Goal: Contribute content: Add original content to the website for others to see

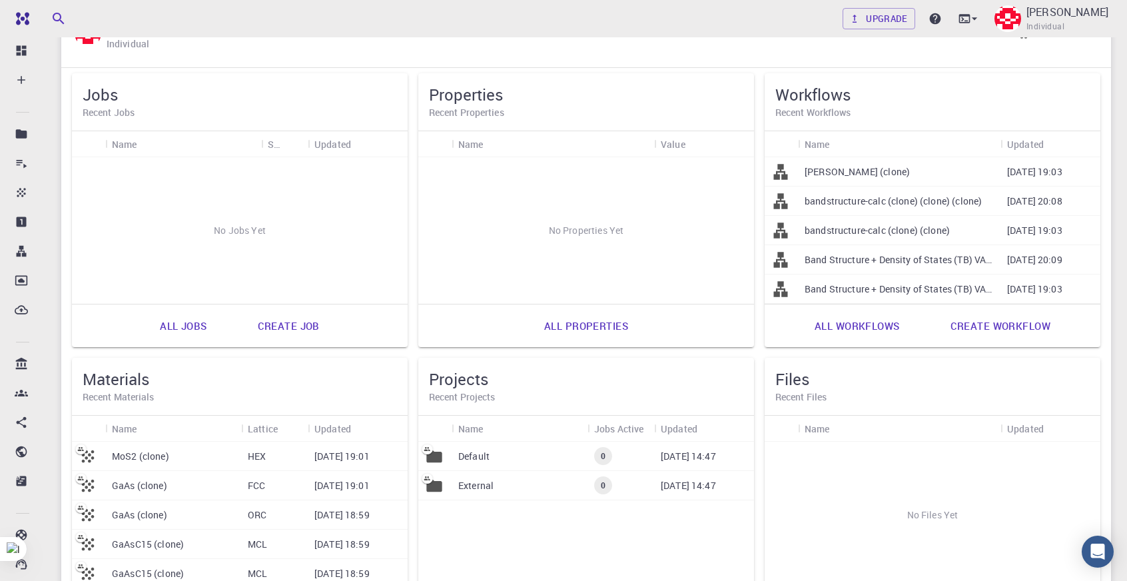
scroll to position [241, 0]
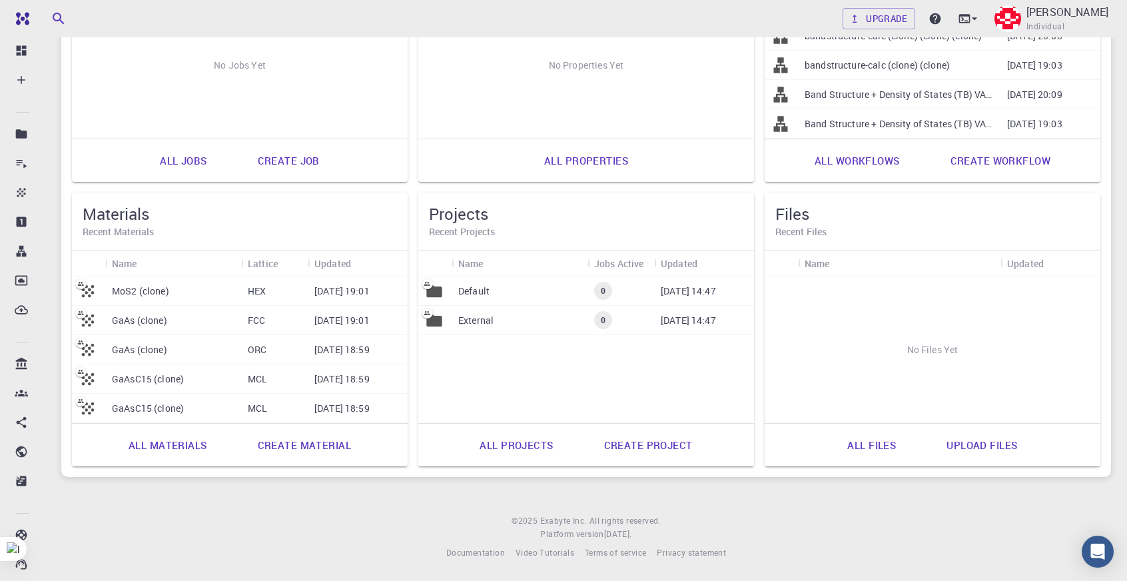
click at [316, 441] on link "Create material" at bounding box center [304, 445] width 123 height 32
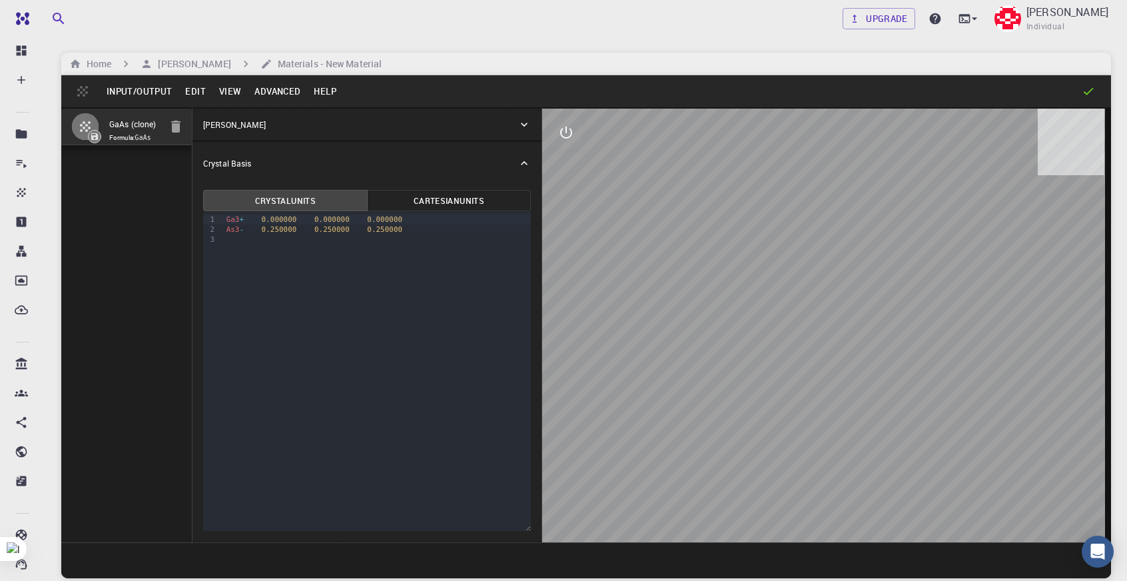
click at [133, 127] on input "GaAs (clone)" at bounding box center [134, 124] width 51 height 15
click at [197, 97] on button "Edit" at bounding box center [195, 91] width 34 height 21
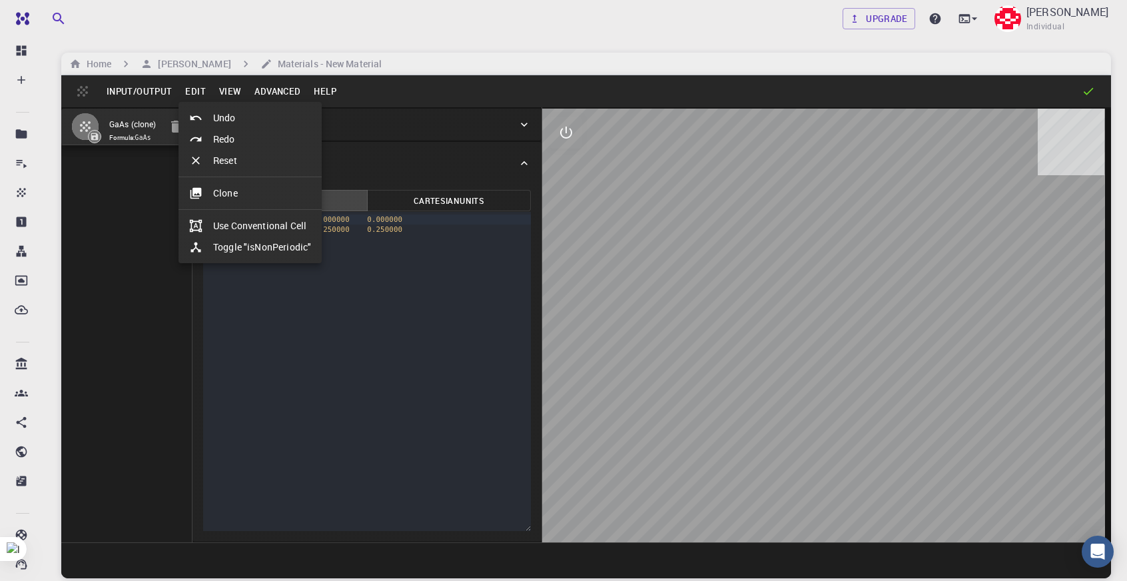
click at [312, 205] on ul "Undo Redo Reset Clone Use Conventional Cell Toggle "isNonPeriodic"" at bounding box center [249, 182] width 143 height 161
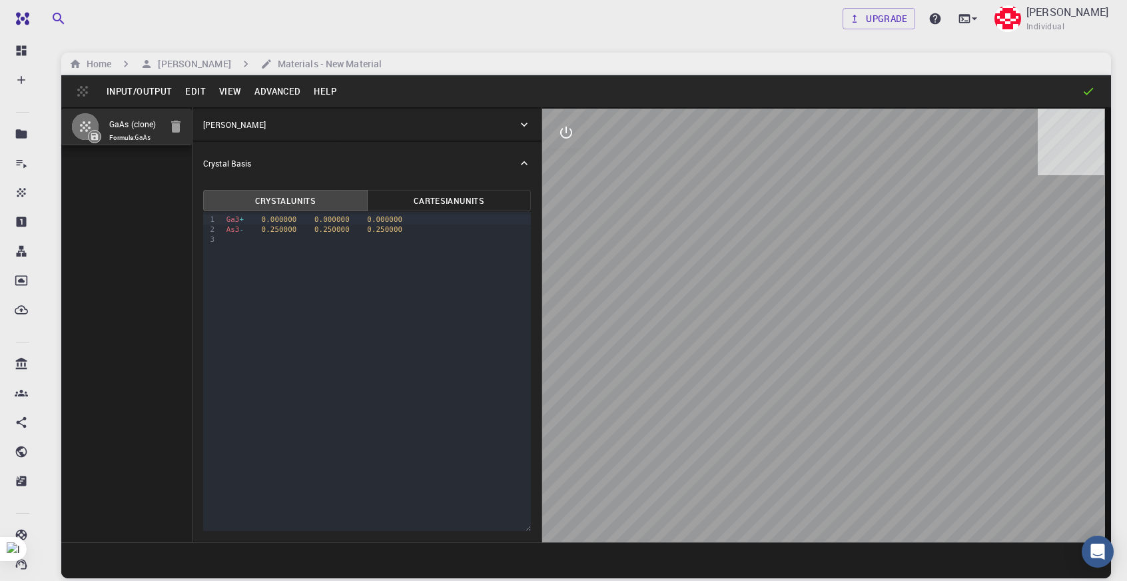
click at [186, 81] on button "Edit" at bounding box center [195, 91] width 34 height 21
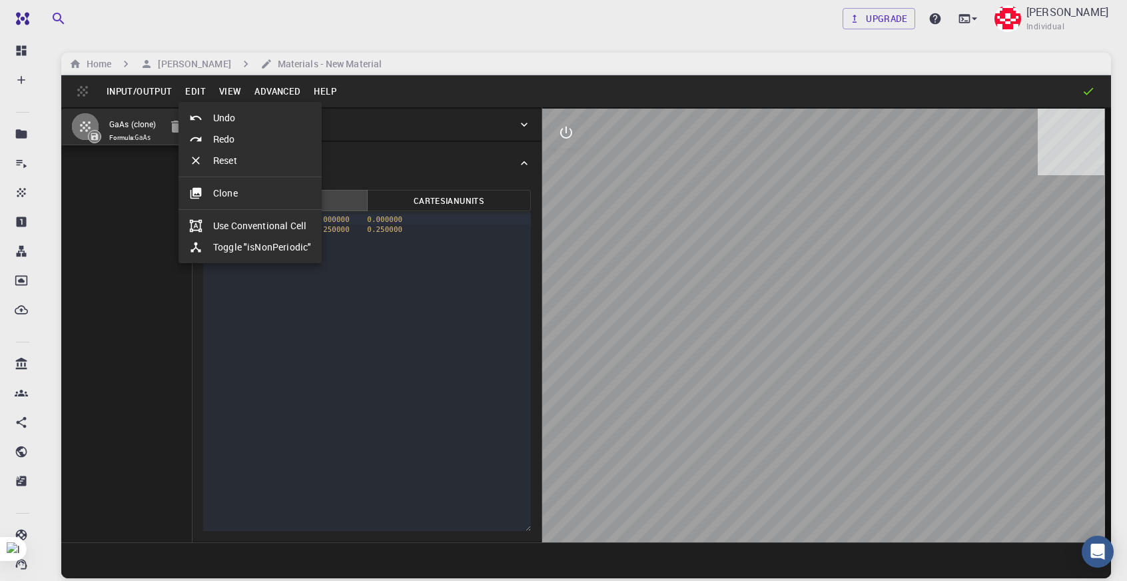
click at [224, 191] on li "Clone" at bounding box center [249, 192] width 143 height 21
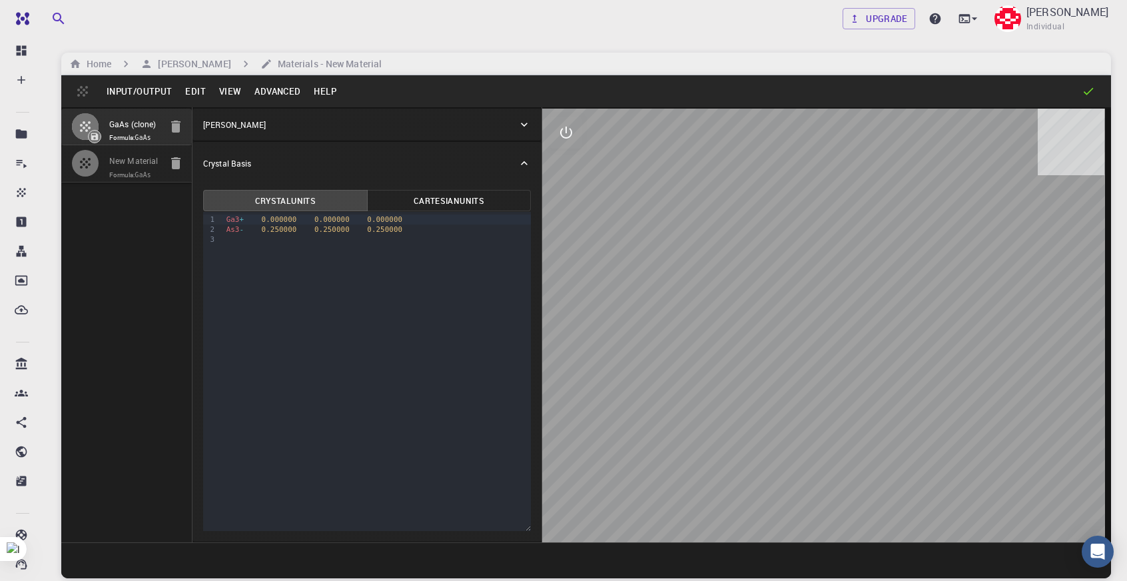
click at [140, 173] on code "GaAs" at bounding box center [143, 174] width 16 height 7
click at [274, 85] on button "Advanced" at bounding box center [277, 91] width 59 height 21
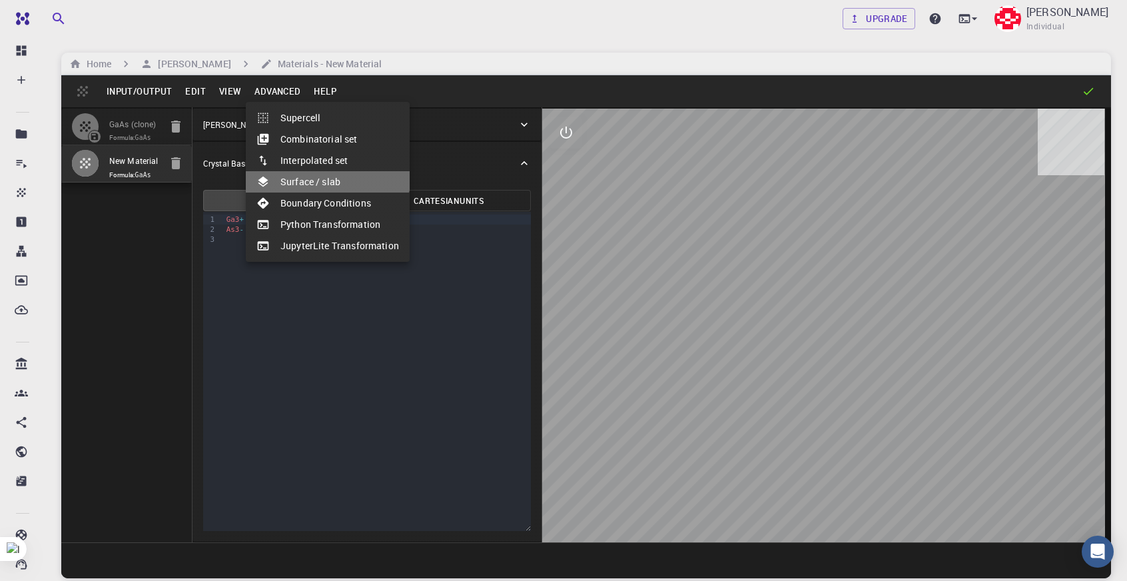
click at [322, 171] on li "Surface / slab" at bounding box center [328, 181] width 164 height 21
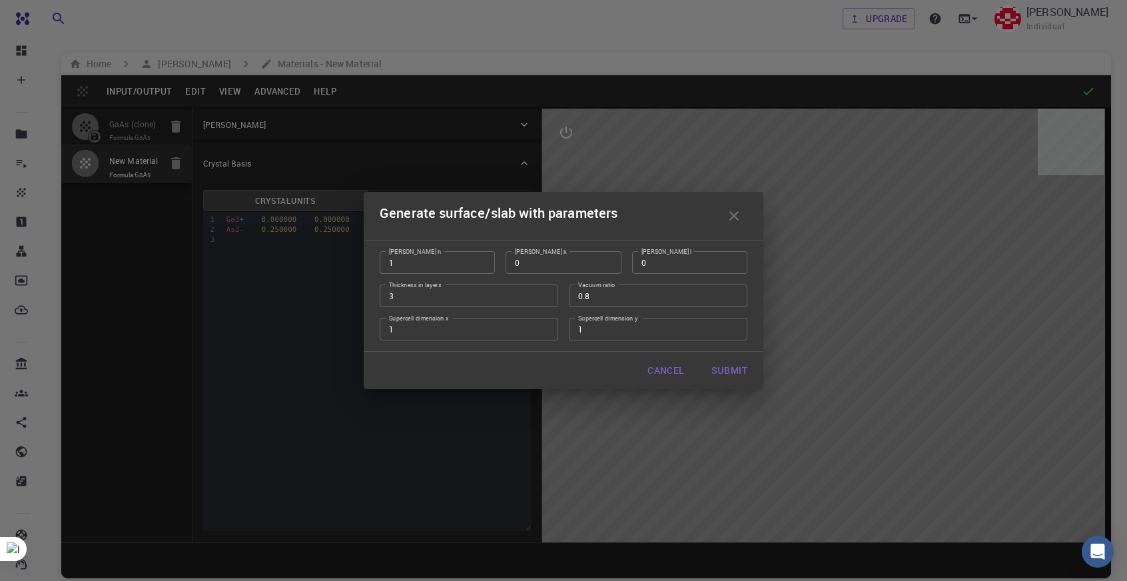
click at [720, 369] on button "Submit" at bounding box center [728, 370] width 57 height 27
type input "TRI"
type input "4.0660352543970895"
type input "4.066033872215036"
type input "60.990000000000016"
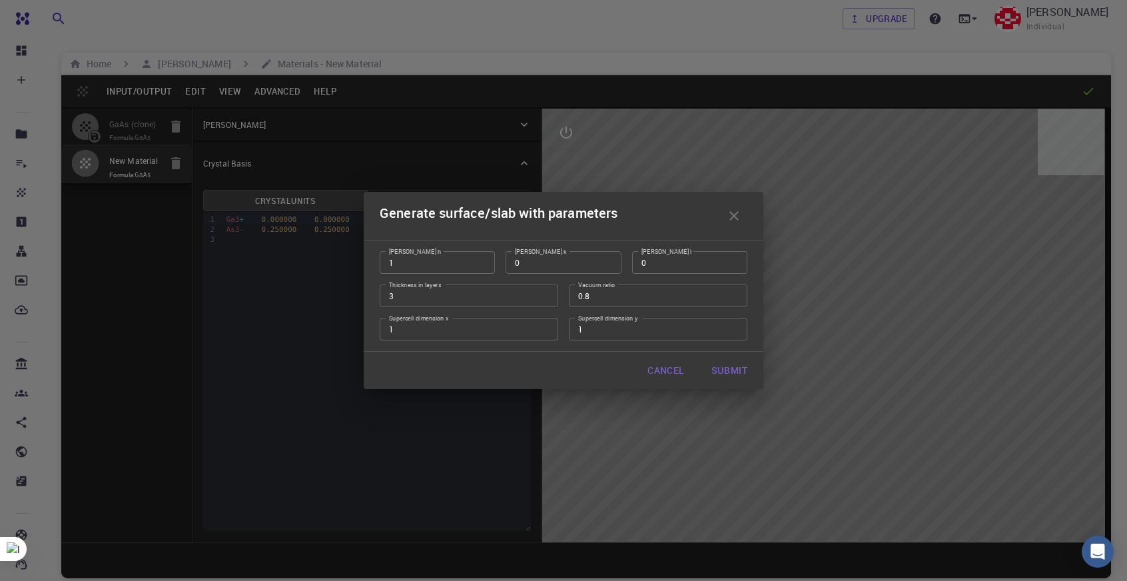
type input "60.00027557131436"
type input "60.00028681610221"
type input "59.999710252923045"
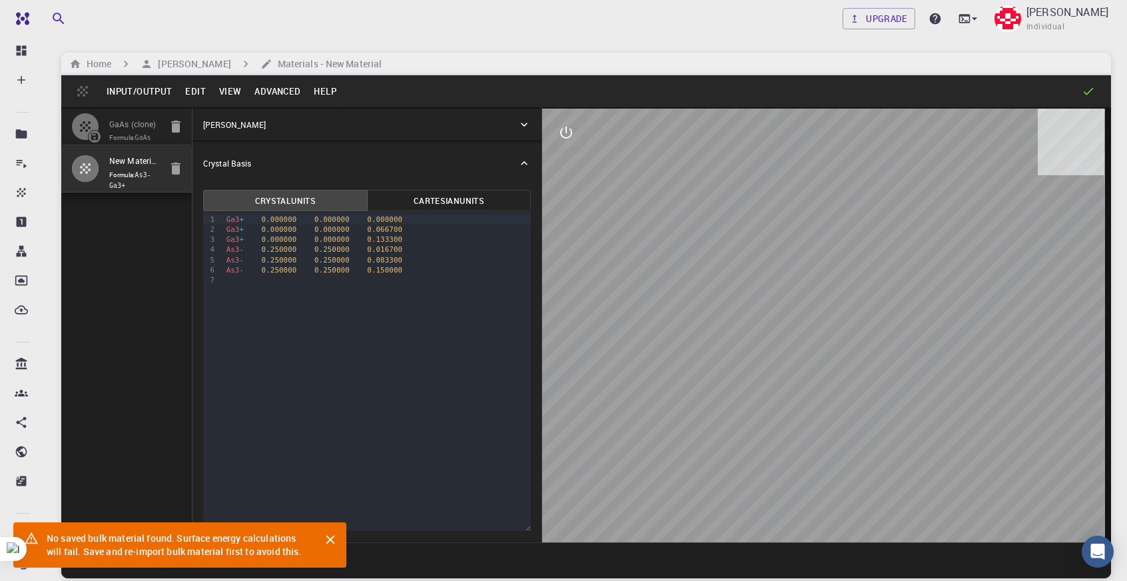
drag, startPoint x: 842, startPoint y: 387, endPoint x: 754, endPoint y: 371, distance: 90.0
click at [754, 371] on div at bounding box center [826, 325] width 569 height 433
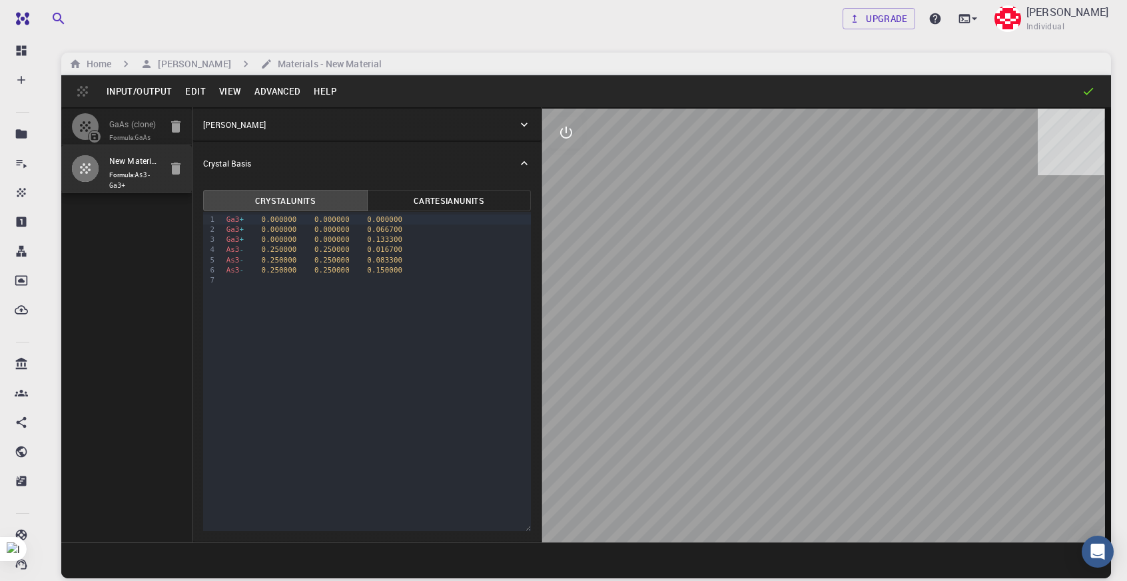
click at [630, 248] on div at bounding box center [826, 325] width 569 height 433
click at [755, 255] on div at bounding box center [826, 325] width 569 height 433
click at [563, 125] on icon "interactive" at bounding box center [566, 133] width 16 height 16
click at [573, 168] on icon "view" at bounding box center [566, 164] width 16 height 16
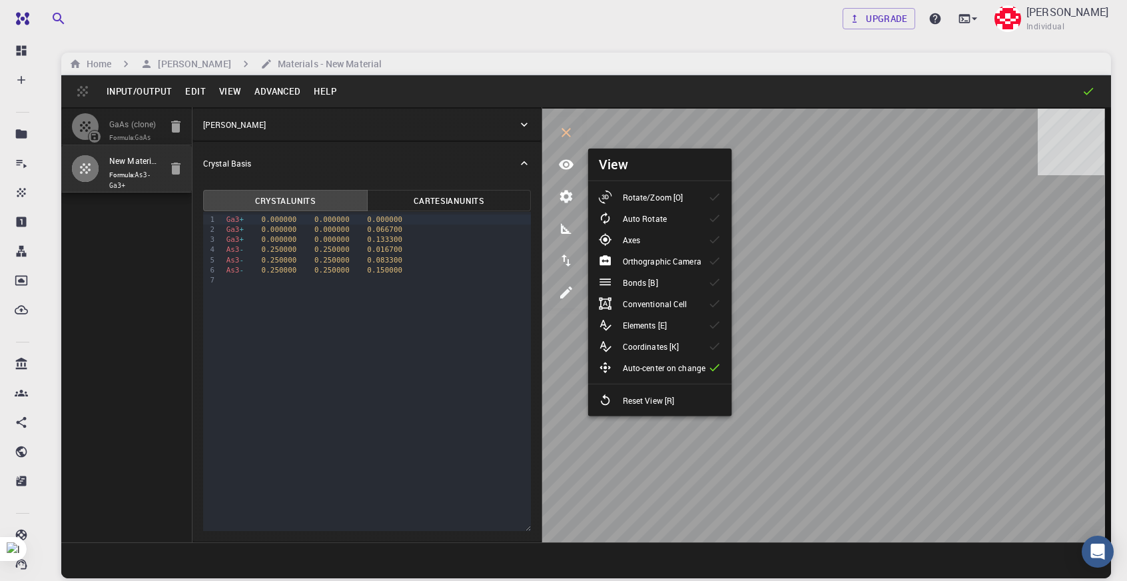
click at [635, 167] on li "View" at bounding box center [660, 164] width 144 height 32
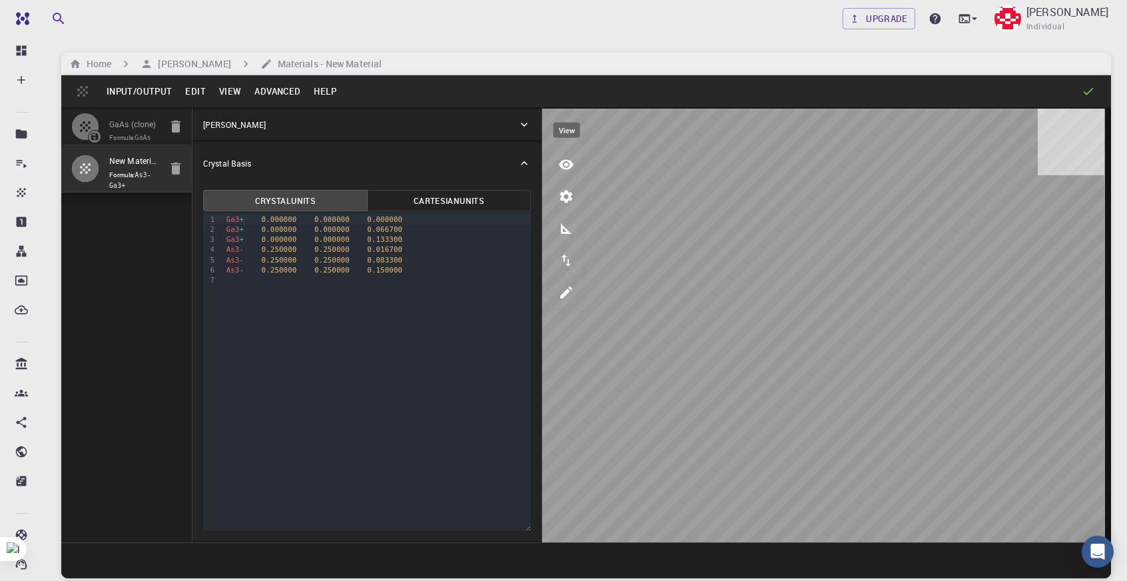
click at [571, 163] on icon "view" at bounding box center [566, 165] width 15 height 10
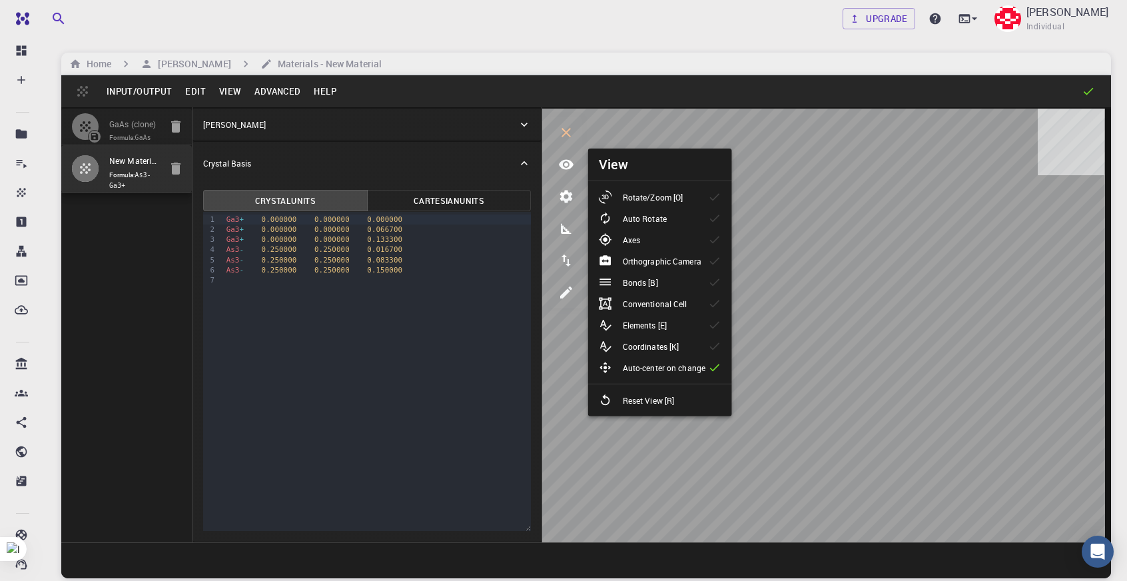
click at [668, 202] on p "Rotate/Zoom [O]" at bounding box center [653, 197] width 61 height 12
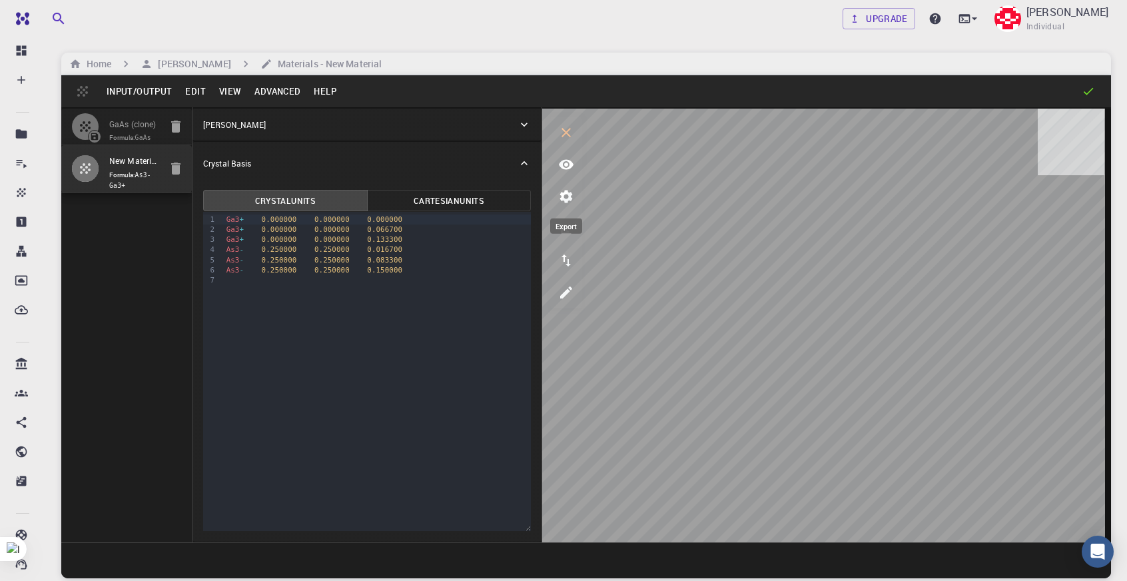
click at [569, 251] on button "export" at bounding box center [566, 260] width 32 height 32
click at [193, 47] on div "Upgrade [PERSON_NAME] Individual Home [PERSON_NAME] Materials - New Material In…" at bounding box center [585, 341] width 1081 height 682
click at [194, 63] on h6 "[PERSON_NAME]" at bounding box center [191, 64] width 78 height 15
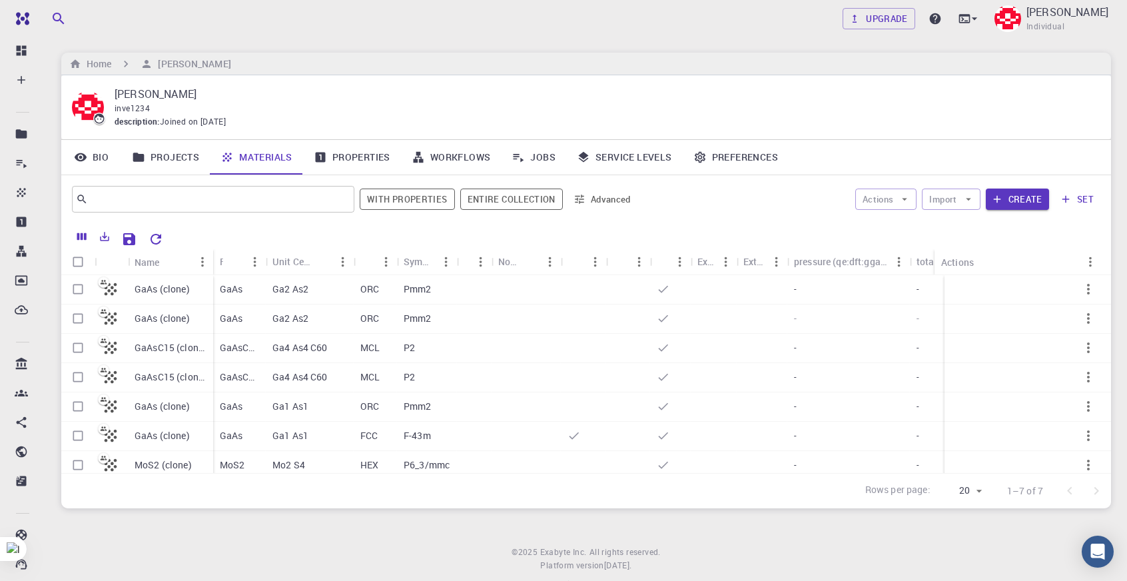
click at [435, 155] on link "Workflows" at bounding box center [451, 157] width 101 height 35
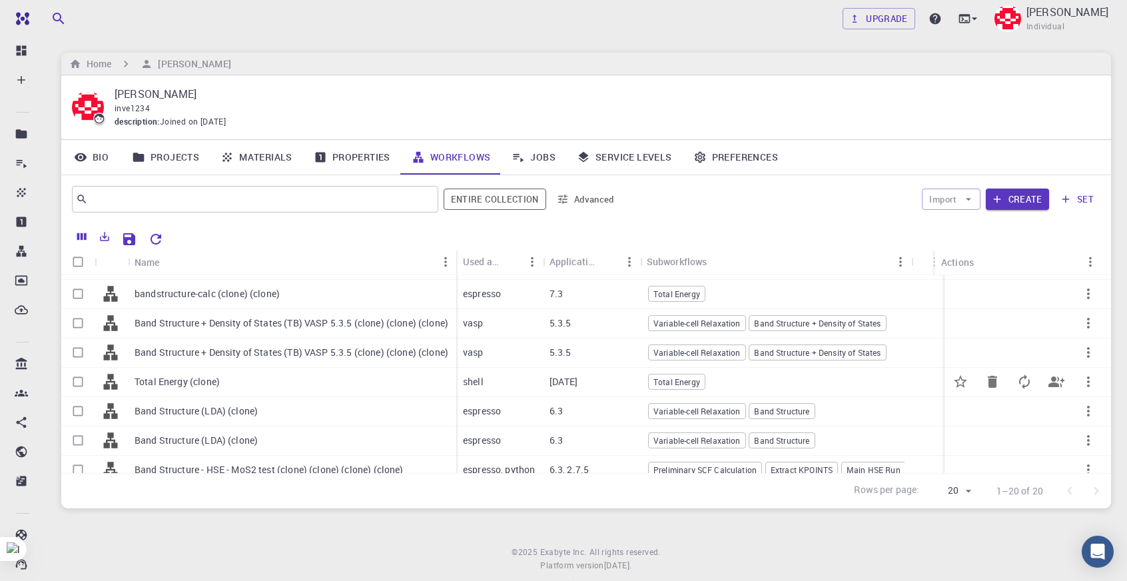
scroll to position [119, 0]
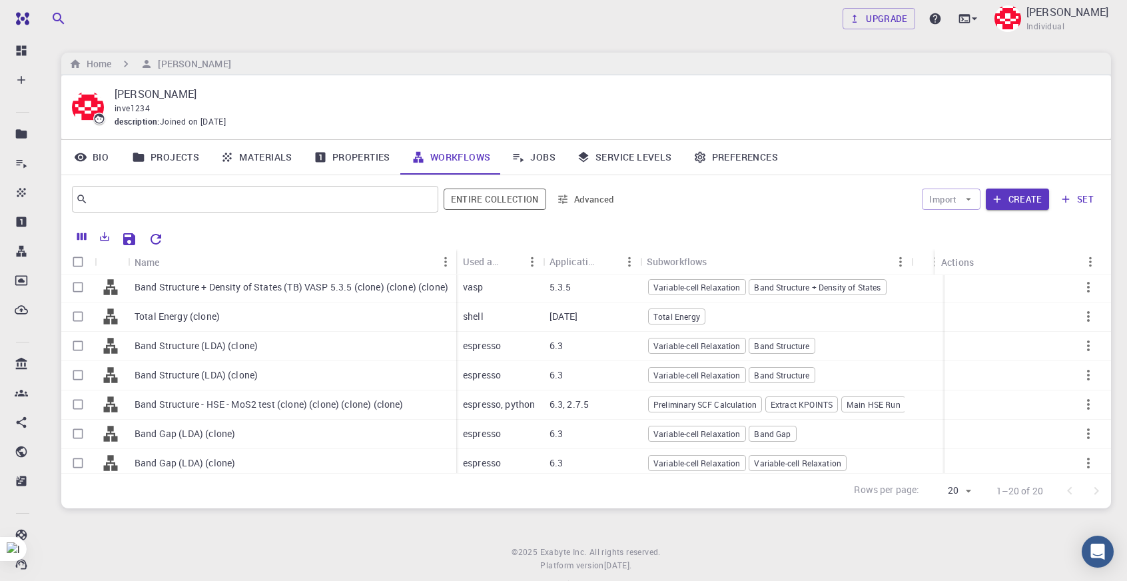
click at [246, 150] on link "Materials" at bounding box center [256, 157] width 93 height 35
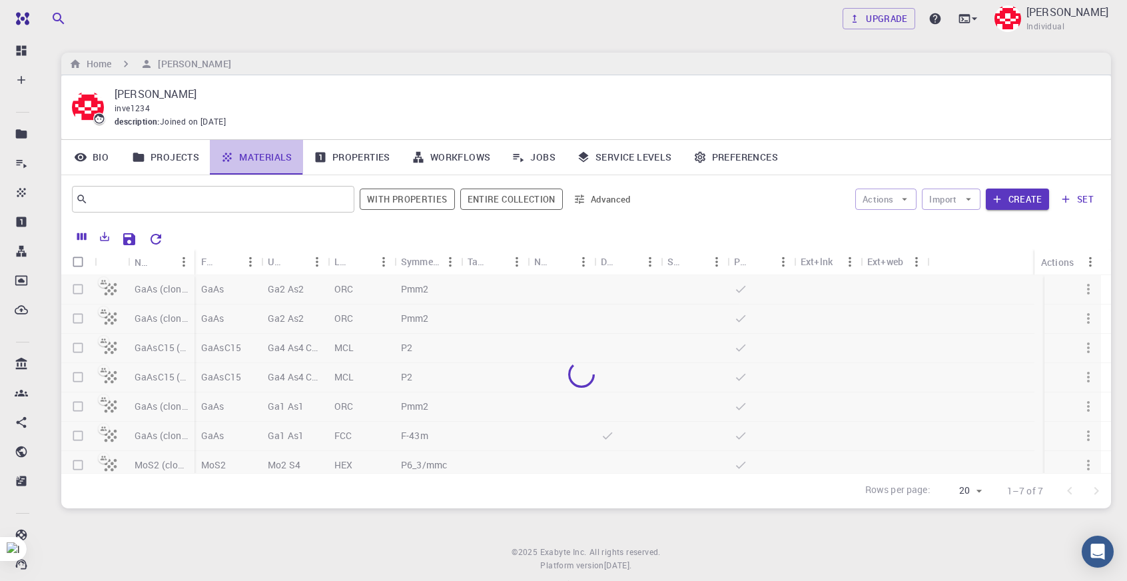
drag, startPoint x: 246, startPoint y: 150, endPoint x: 180, endPoint y: 153, distance: 66.0
click at [240, 150] on link "Materials" at bounding box center [256, 157] width 93 height 35
click at [154, 152] on link "Projects" at bounding box center [165, 157] width 89 height 35
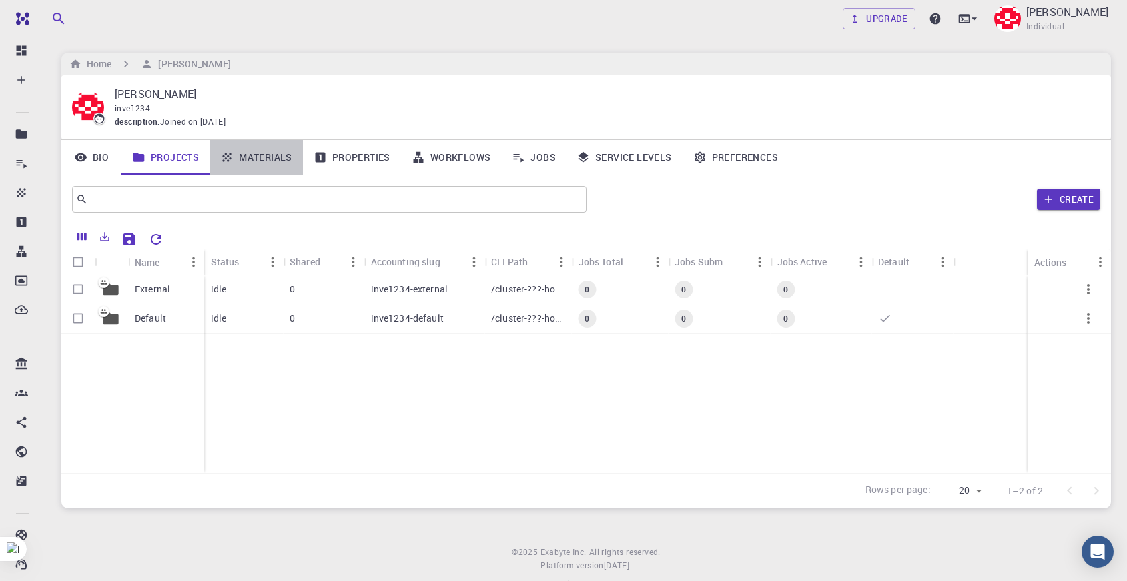
click at [280, 153] on link "Materials" at bounding box center [256, 157] width 93 height 35
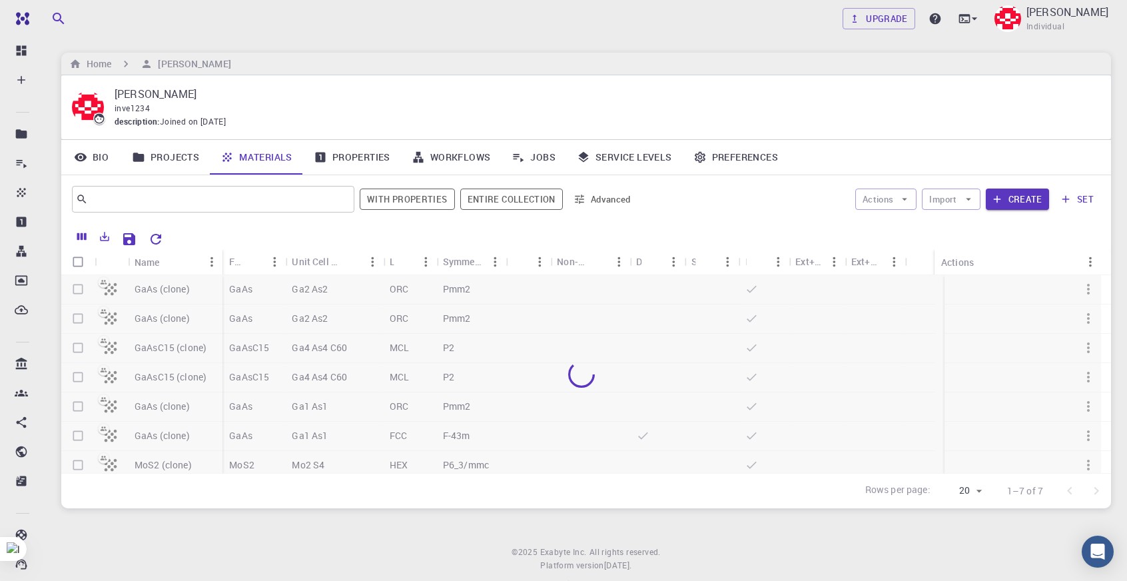
click at [455, 162] on link "Workflows" at bounding box center [451, 157] width 101 height 35
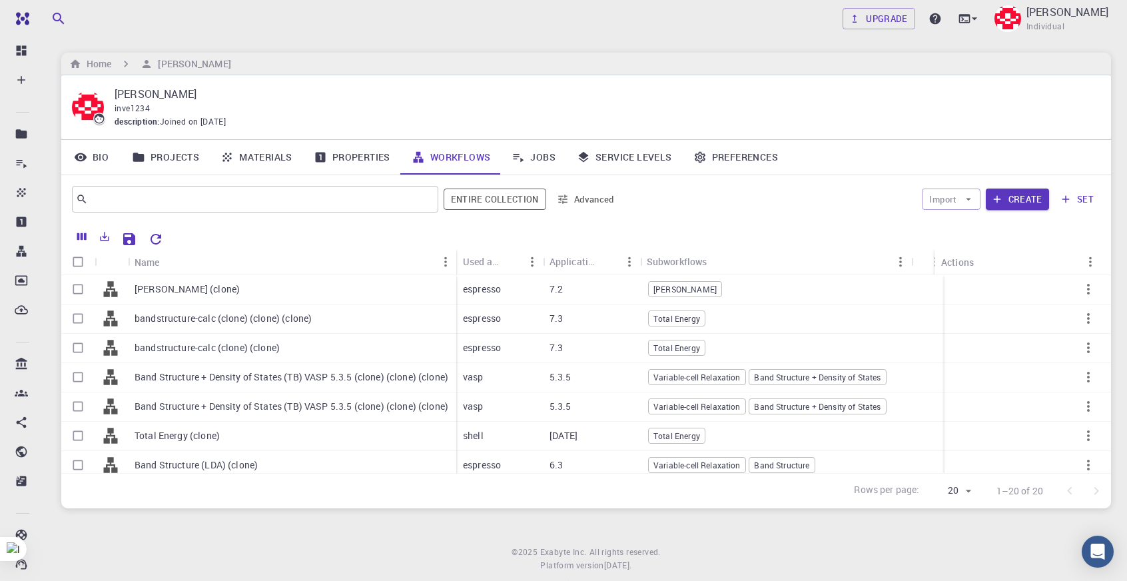
click at [549, 168] on link "Jobs" at bounding box center [533, 157] width 65 height 35
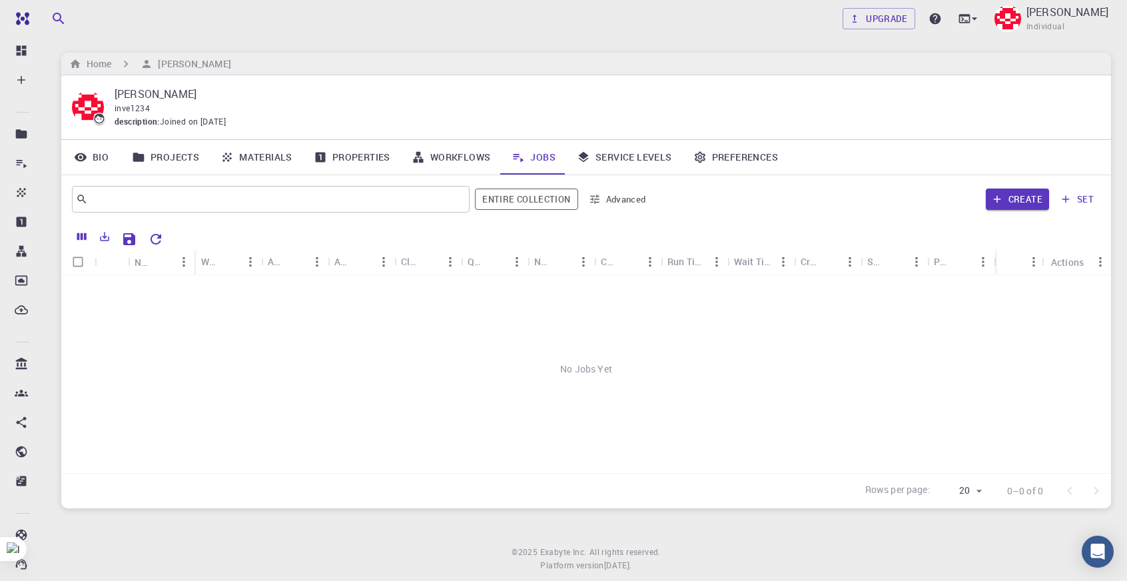
click at [439, 154] on link "Workflows" at bounding box center [451, 157] width 101 height 35
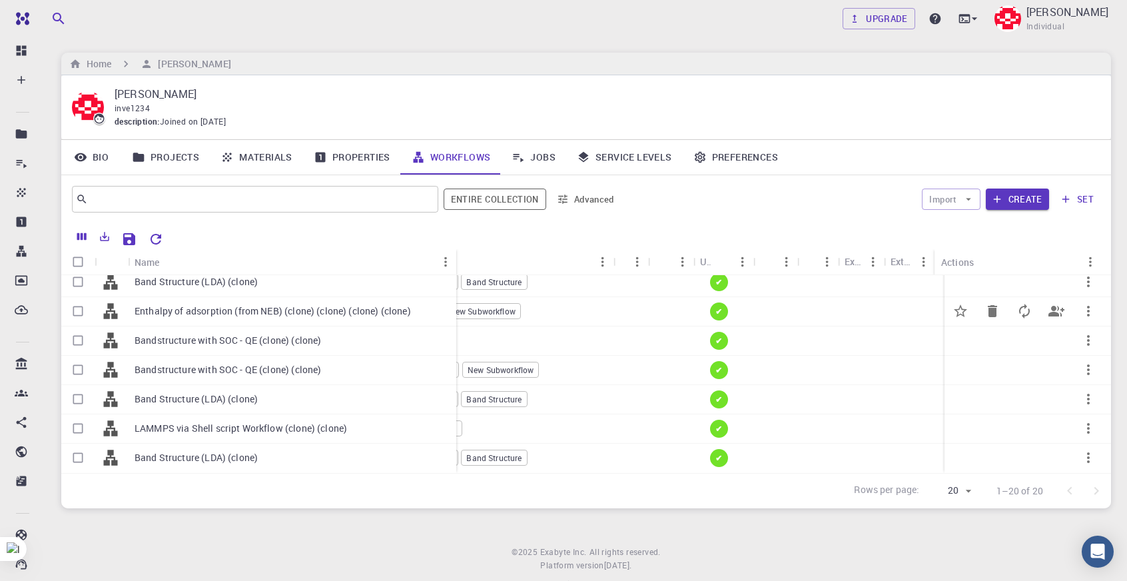
scroll to position [32, 0]
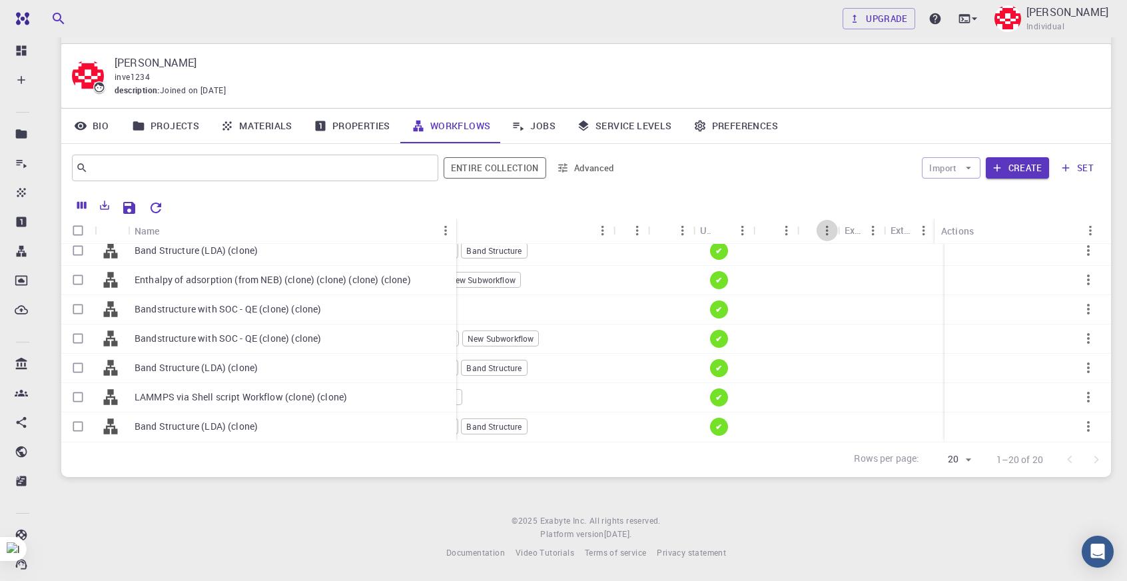
click at [816, 228] on button "Menu" at bounding box center [826, 230] width 21 height 21
click at [790, 166] on div "Import Create set" at bounding box center [863, 168] width 474 height 32
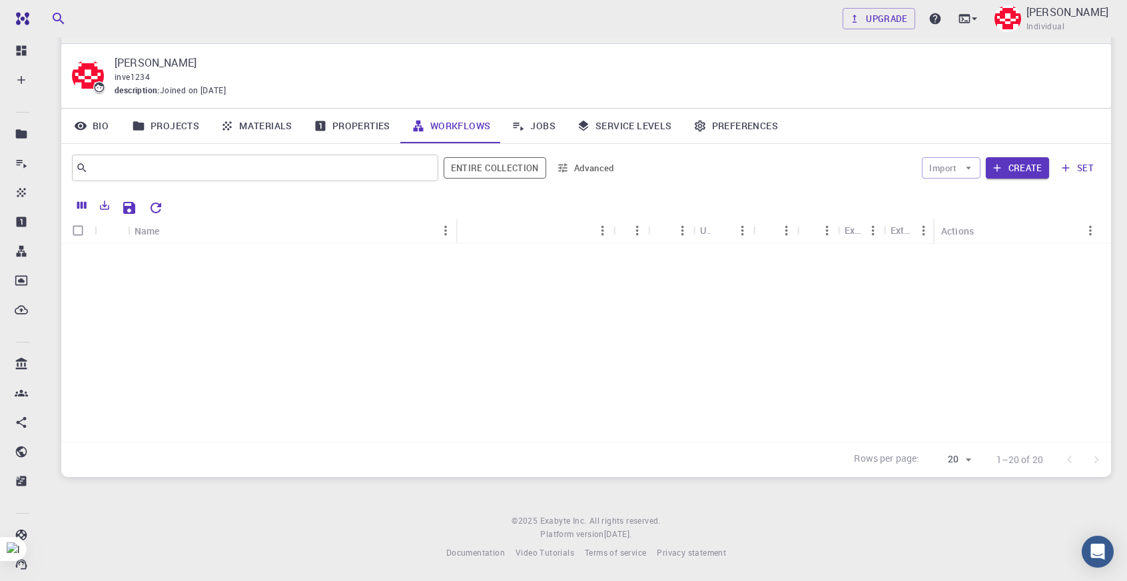
scroll to position [0, 298]
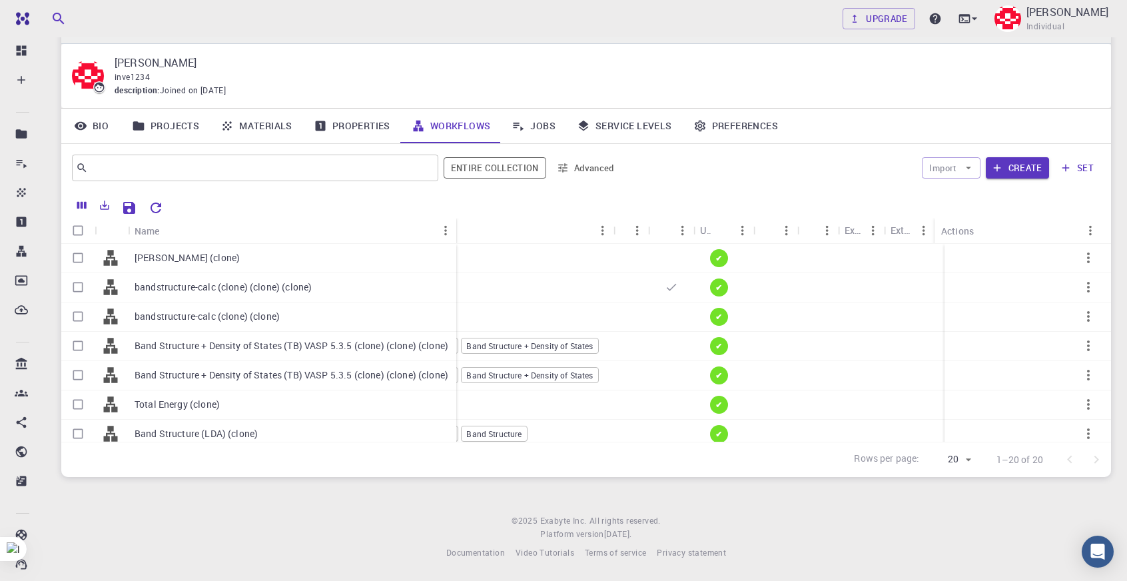
click at [270, 128] on link "Materials" at bounding box center [256, 126] width 93 height 35
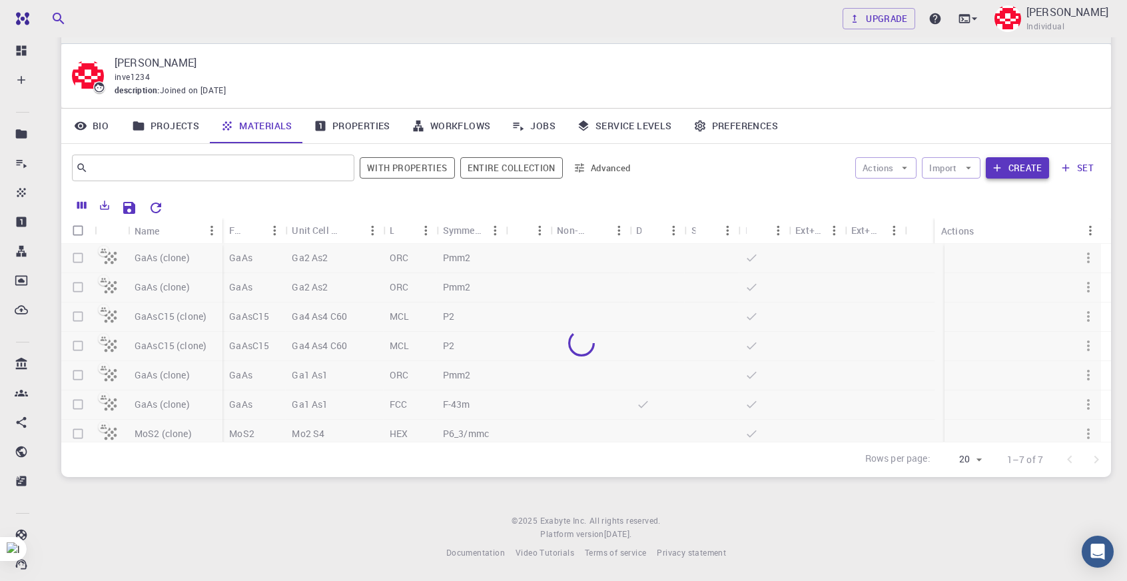
click at [1035, 160] on button "Create" at bounding box center [1016, 167] width 63 height 21
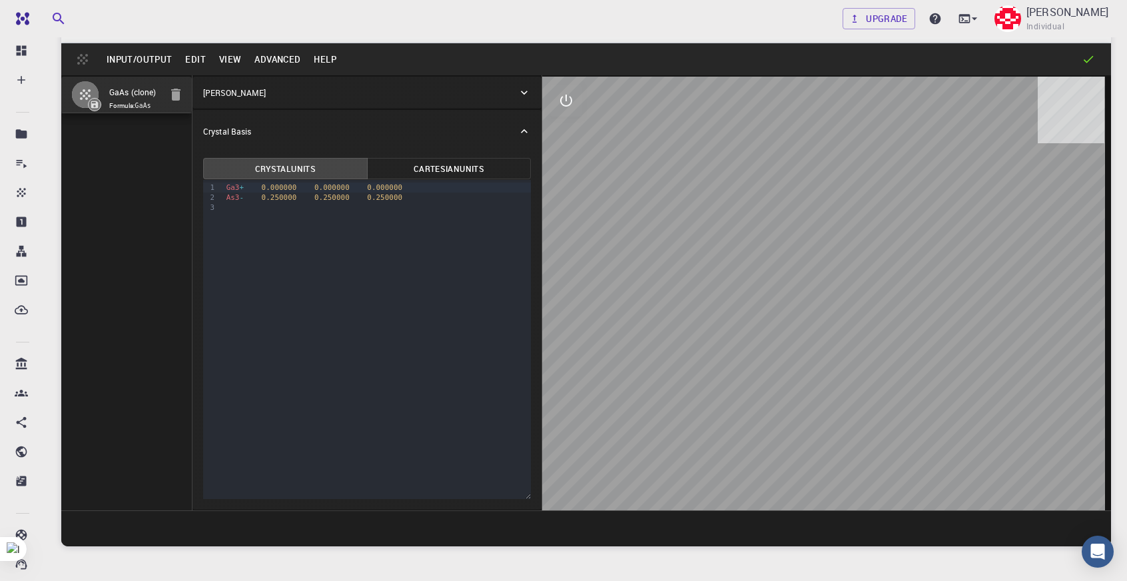
click at [276, 69] on div "Input/Output Edit View Advanced Help" at bounding box center [585, 59] width 1049 height 32
click at [274, 60] on button "Advanced" at bounding box center [277, 59] width 59 height 21
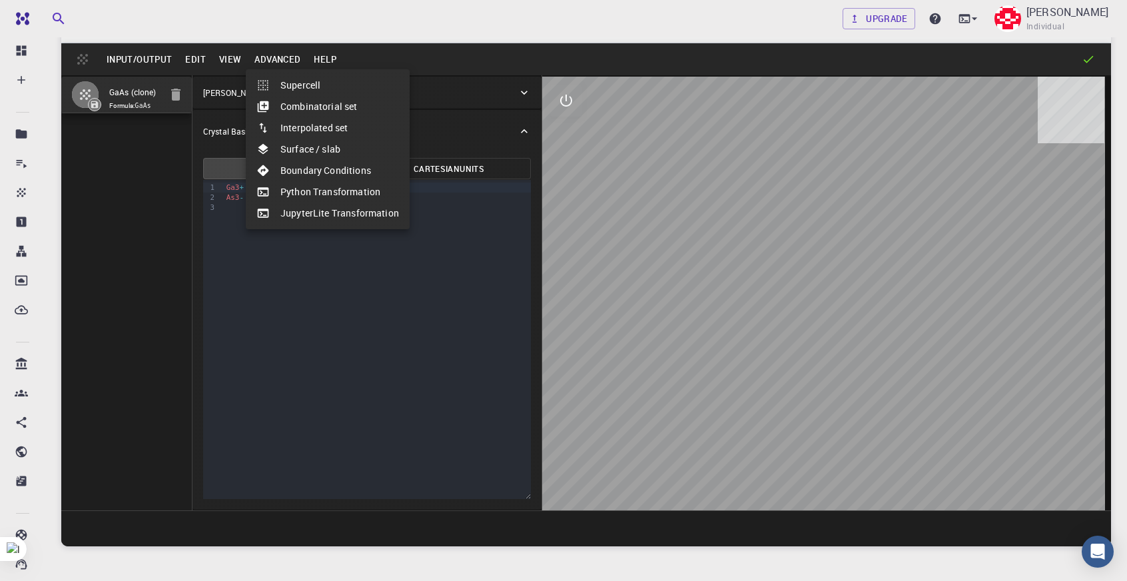
click at [316, 143] on li "Surface / slab" at bounding box center [328, 148] width 164 height 21
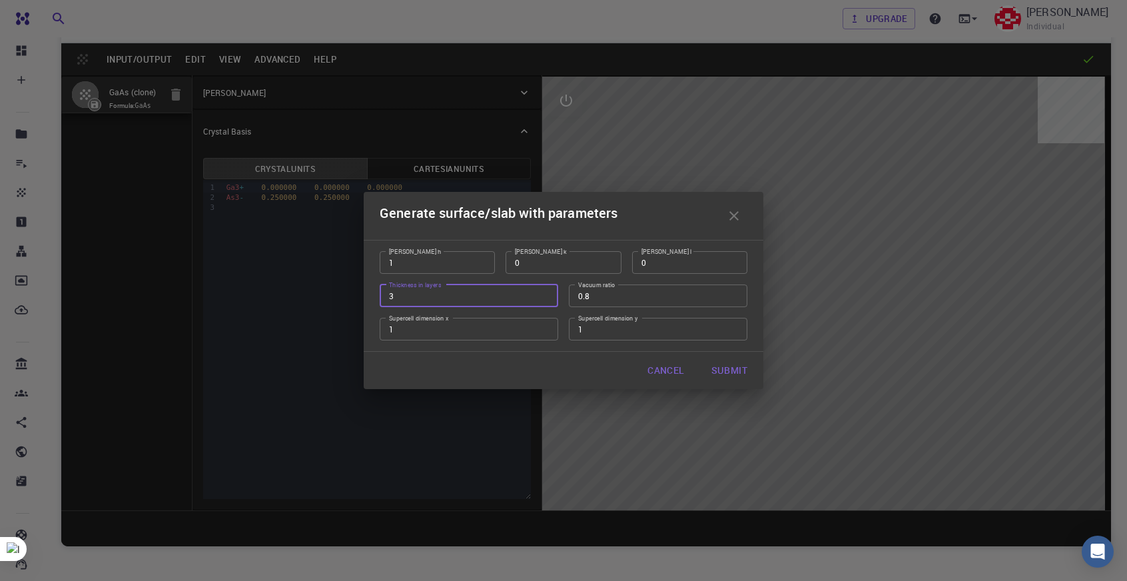
click at [475, 287] on input "3" at bounding box center [468, 295] width 178 height 23
type input "7"
click at [719, 375] on button "Submit" at bounding box center [728, 370] width 57 height 27
type input "TRI"
type input "4.0660352543970895"
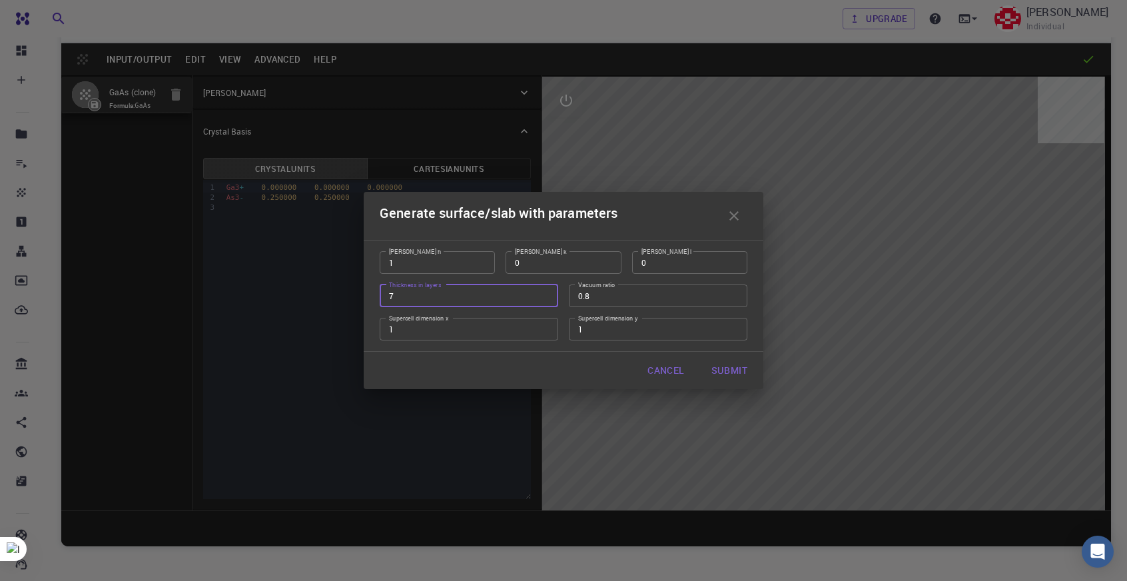
type input "4.066033872215036"
type input "142.3095"
type input "60.00027557131436"
type input "60.00028681610221"
type input "59.999710252923045"
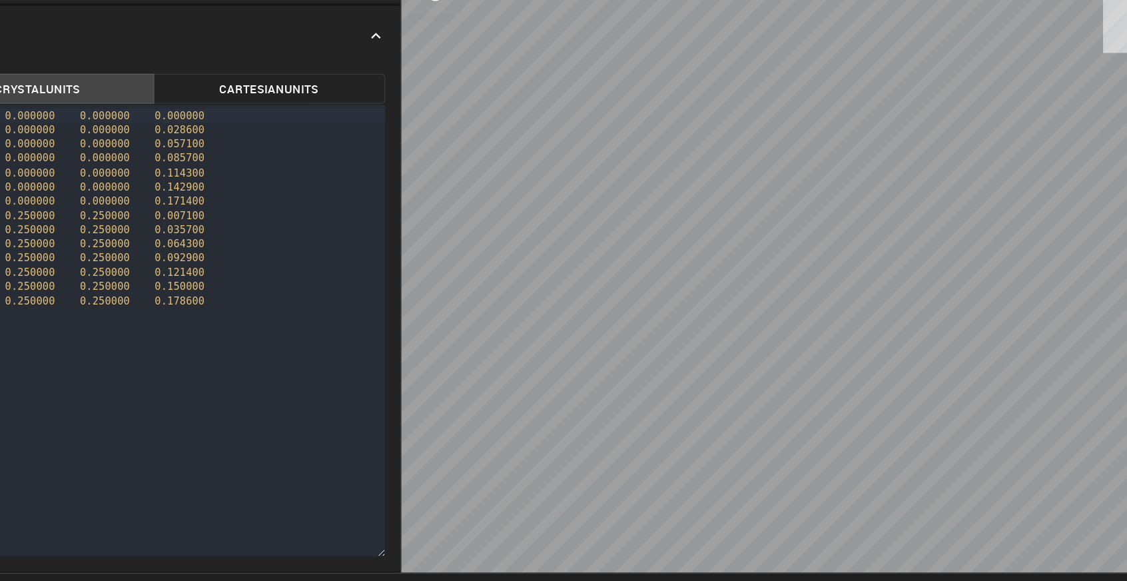
scroll to position [32, 0]
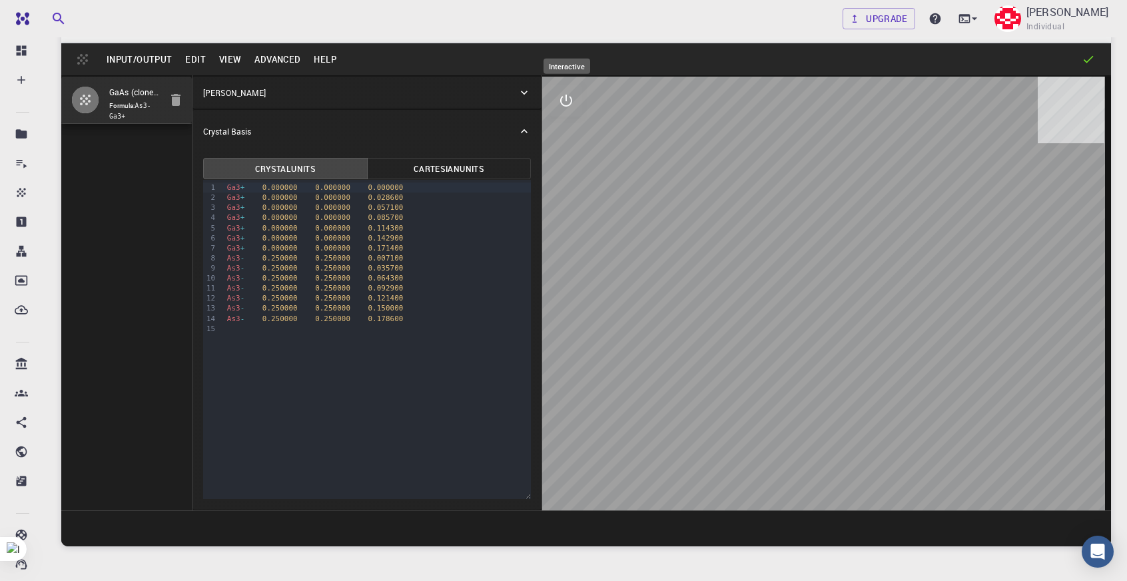
click at [565, 93] on icon "interactive" at bounding box center [566, 101] width 16 height 16
click at [565, 132] on icon "view" at bounding box center [566, 133] width 15 height 10
click at [556, 128] on button "view" at bounding box center [566, 133] width 32 height 32
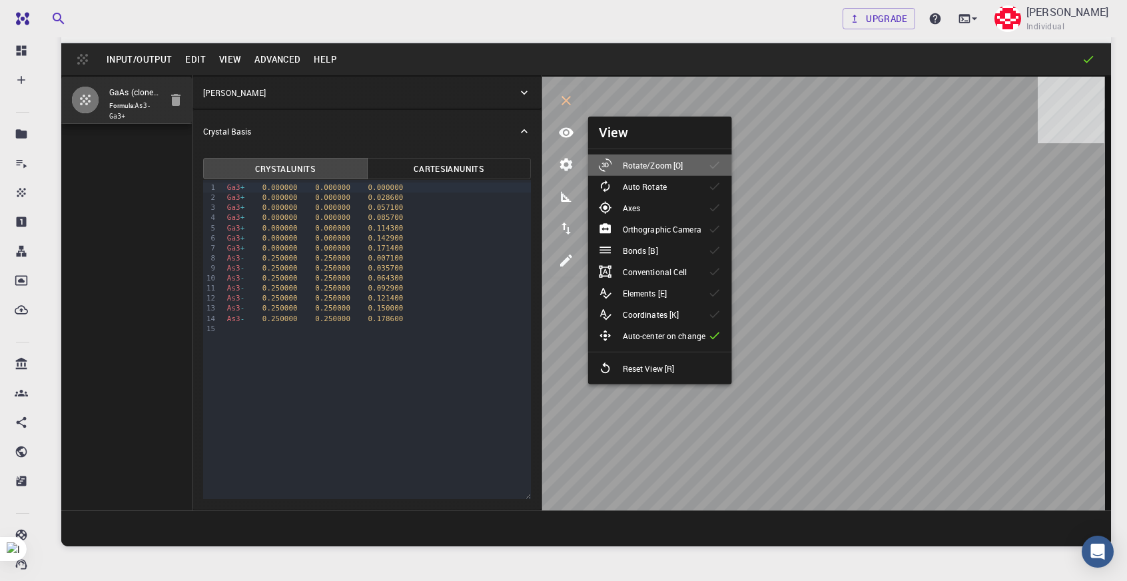
click at [690, 164] on div "Rotate/Zoom [O]" at bounding box center [646, 164] width 95 height 13
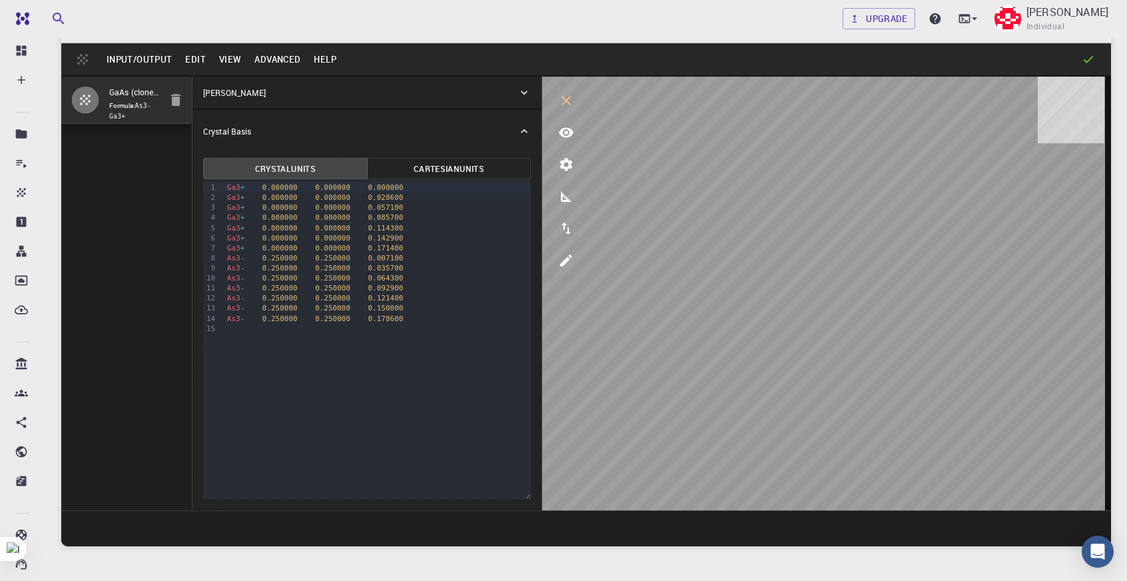
click at [527, 94] on icon at bounding box center [523, 92] width 13 height 13
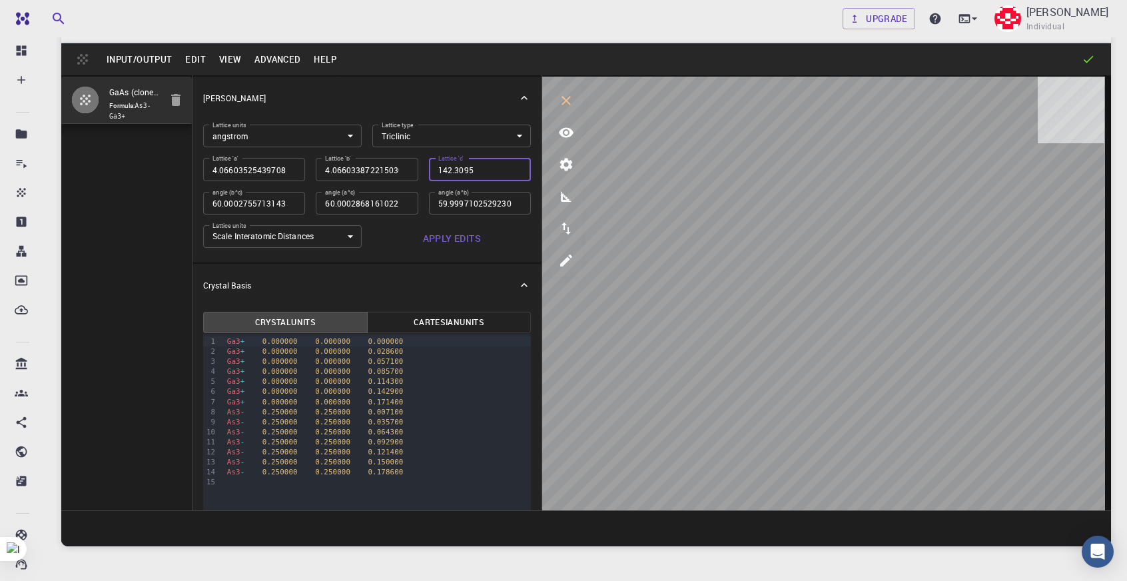
click at [483, 176] on input "142.3095" at bounding box center [480, 169] width 102 height 23
type input "142.3095"
type input "4.066035254"
type input "4.066033872"
type input "142.30954"
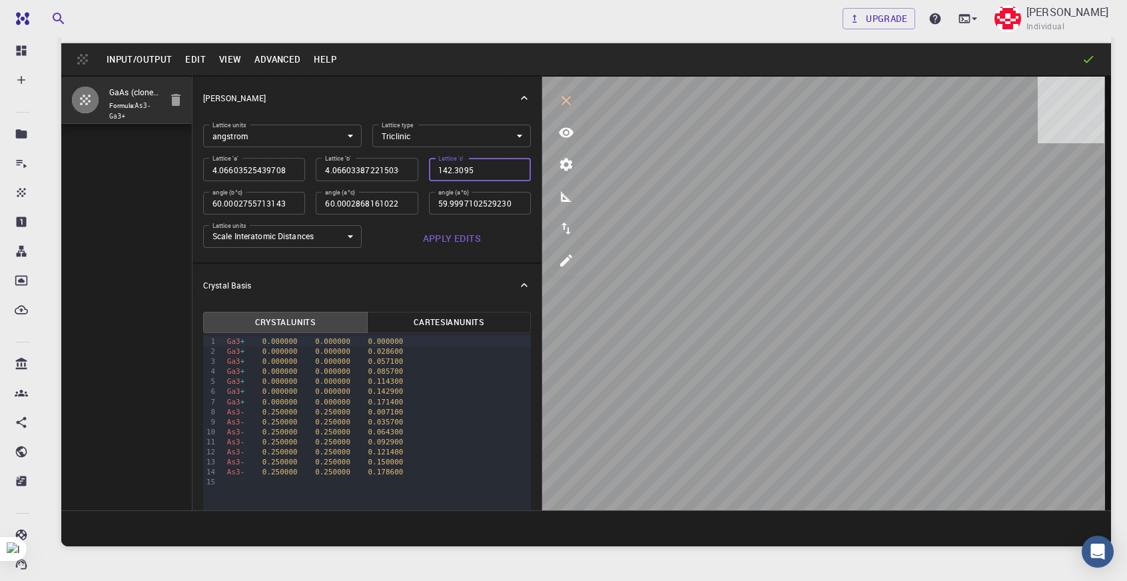
type input "60.000275571"
type input "60.000286816"
type input "59.999710253"
type input "4.066033672"
click at [431, 240] on button "Apply Edits" at bounding box center [451, 238] width 158 height 27
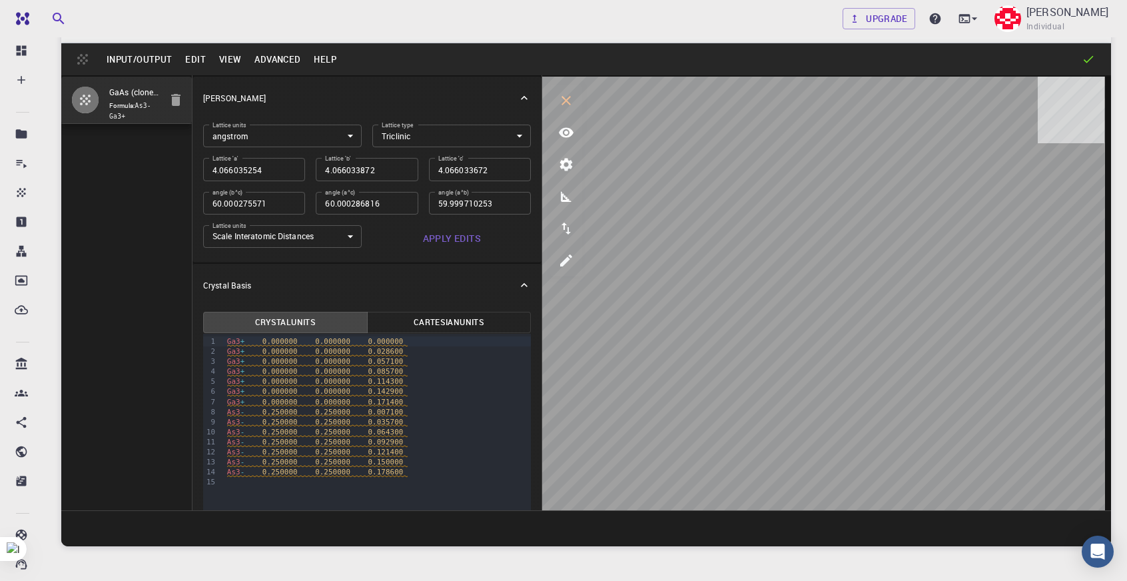
click at [335, 227] on body "Free Dashboard Create New Job New Material Create Material Upload File Import f…" at bounding box center [563, 309] width 1127 height 682
click at [398, 270] on div at bounding box center [563, 290] width 1127 height 581
